Goal: Find contact information: Find contact information

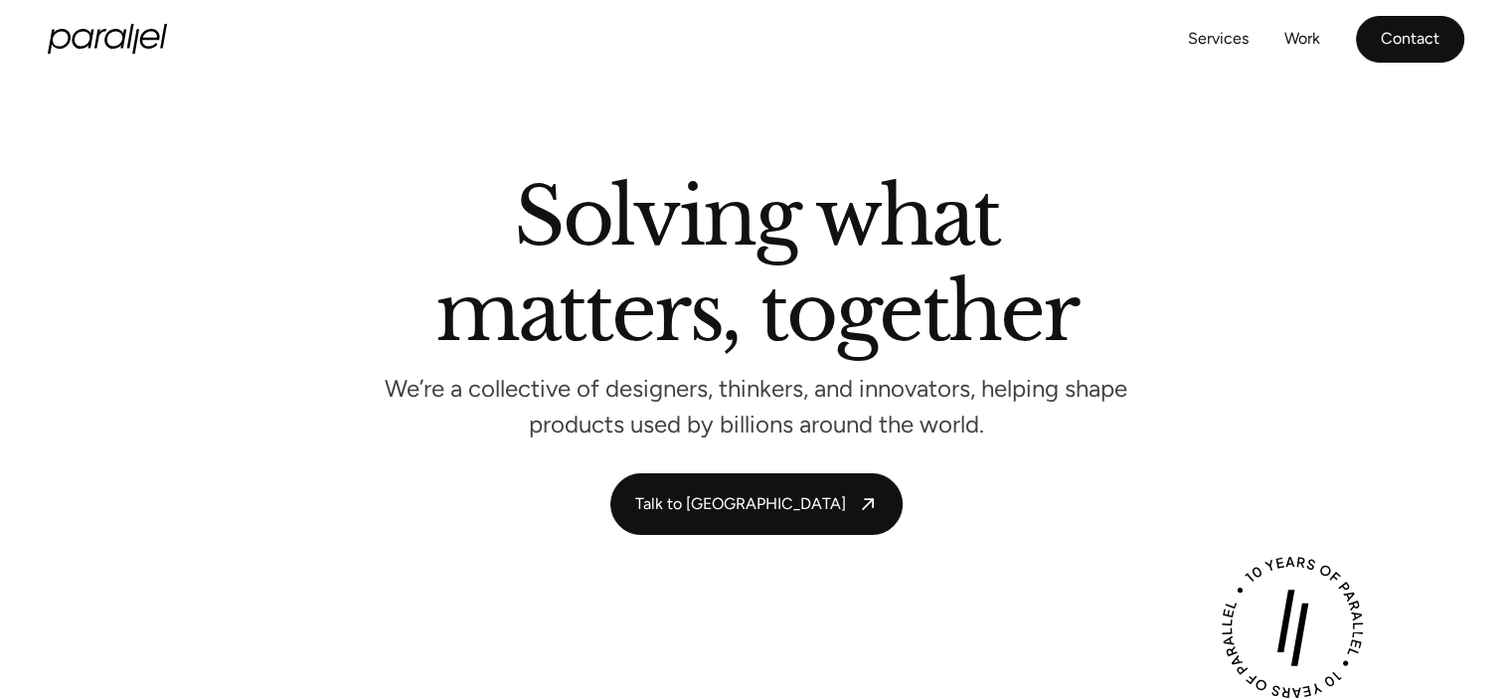
click at [1404, 41] on link "Contact" at bounding box center [1410, 39] width 108 height 47
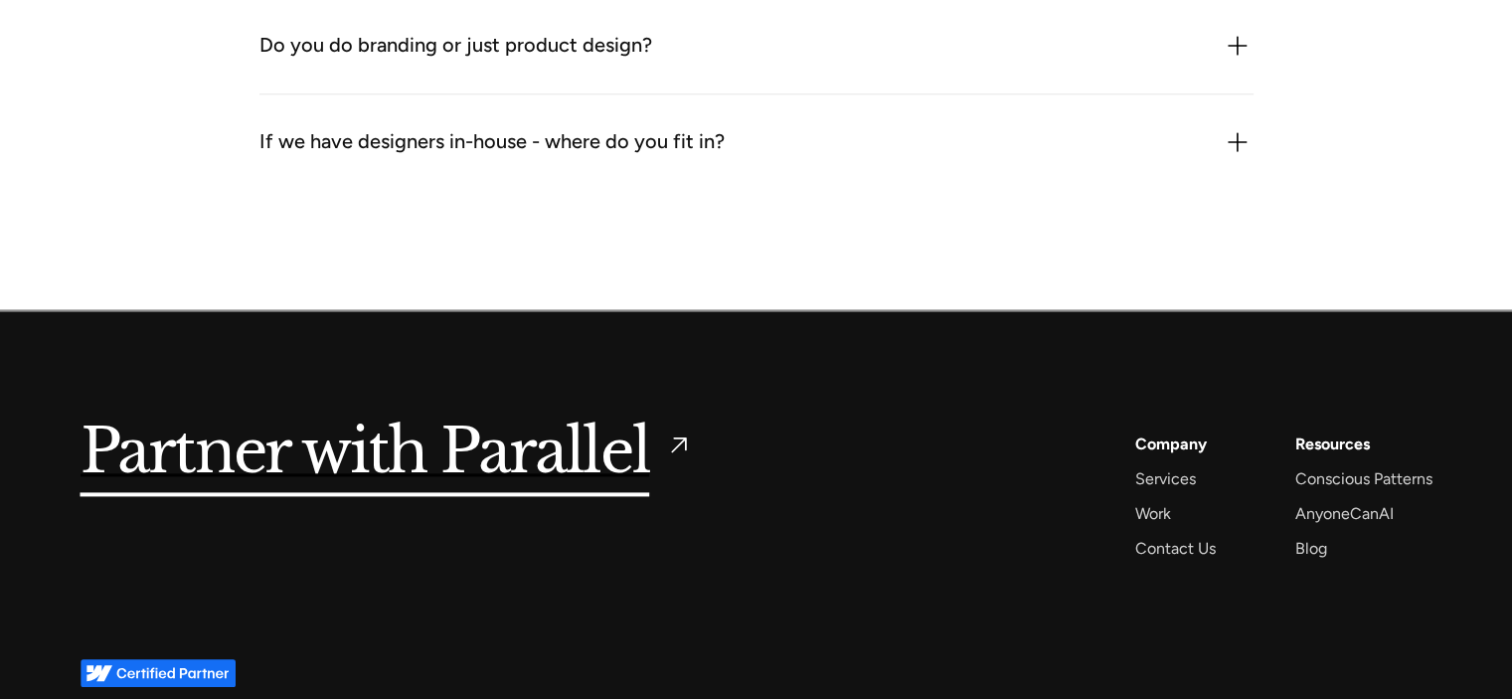
scroll to position [2658, 0]
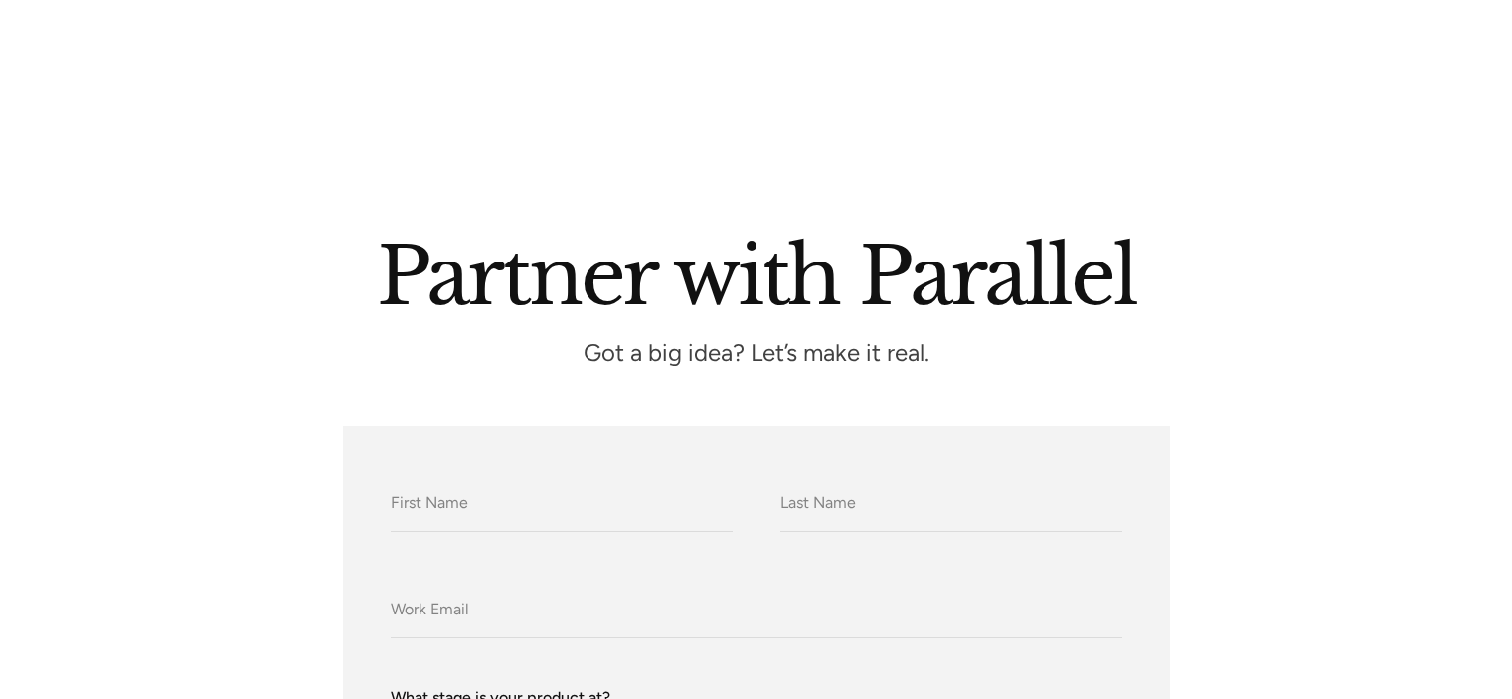
scroll to position [2658, 0]
